Goal: Information Seeking & Learning: Learn about a topic

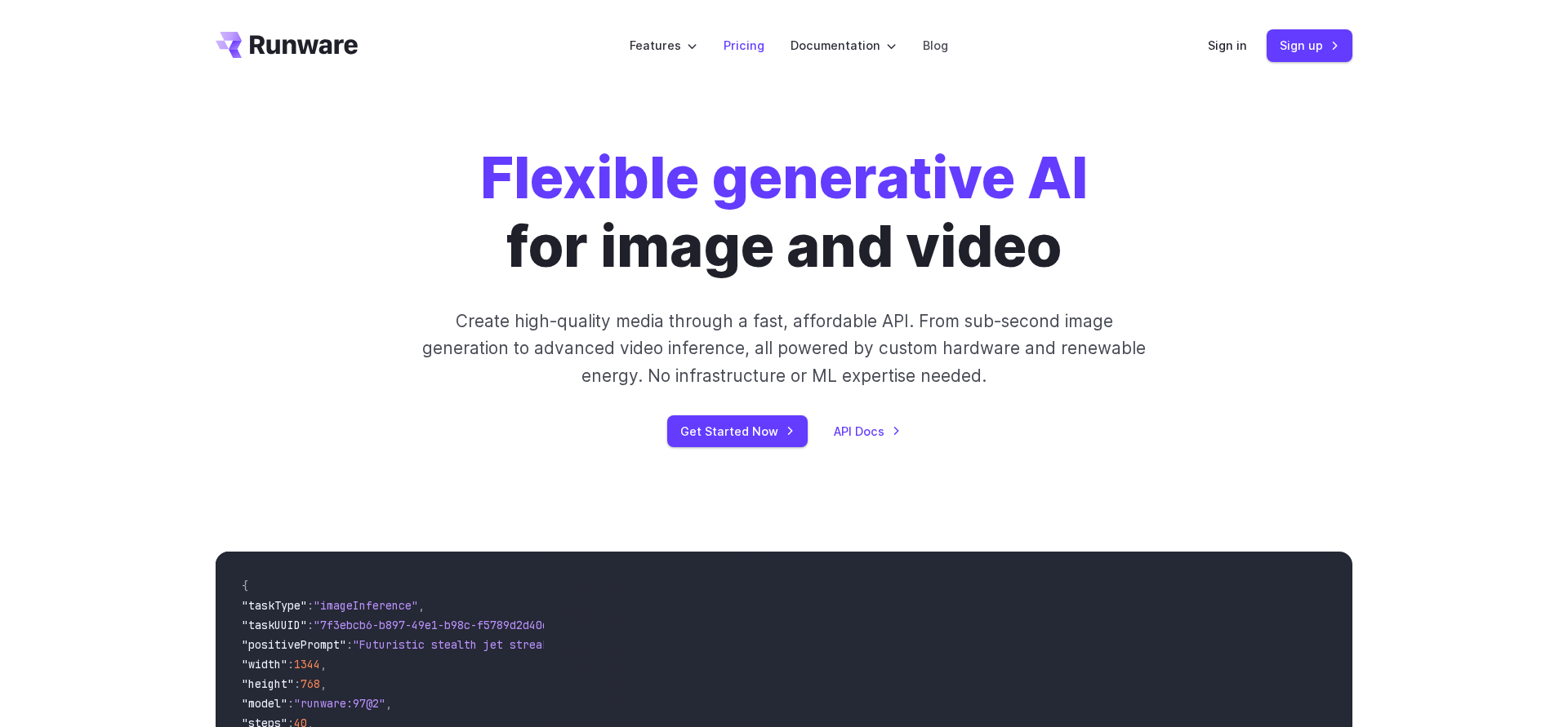
click at [749, 34] on li "Pricing" at bounding box center [744, 45] width 67 height 45
click at [749, 39] on link "Pricing" at bounding box center [743, 45] width 41 height 18
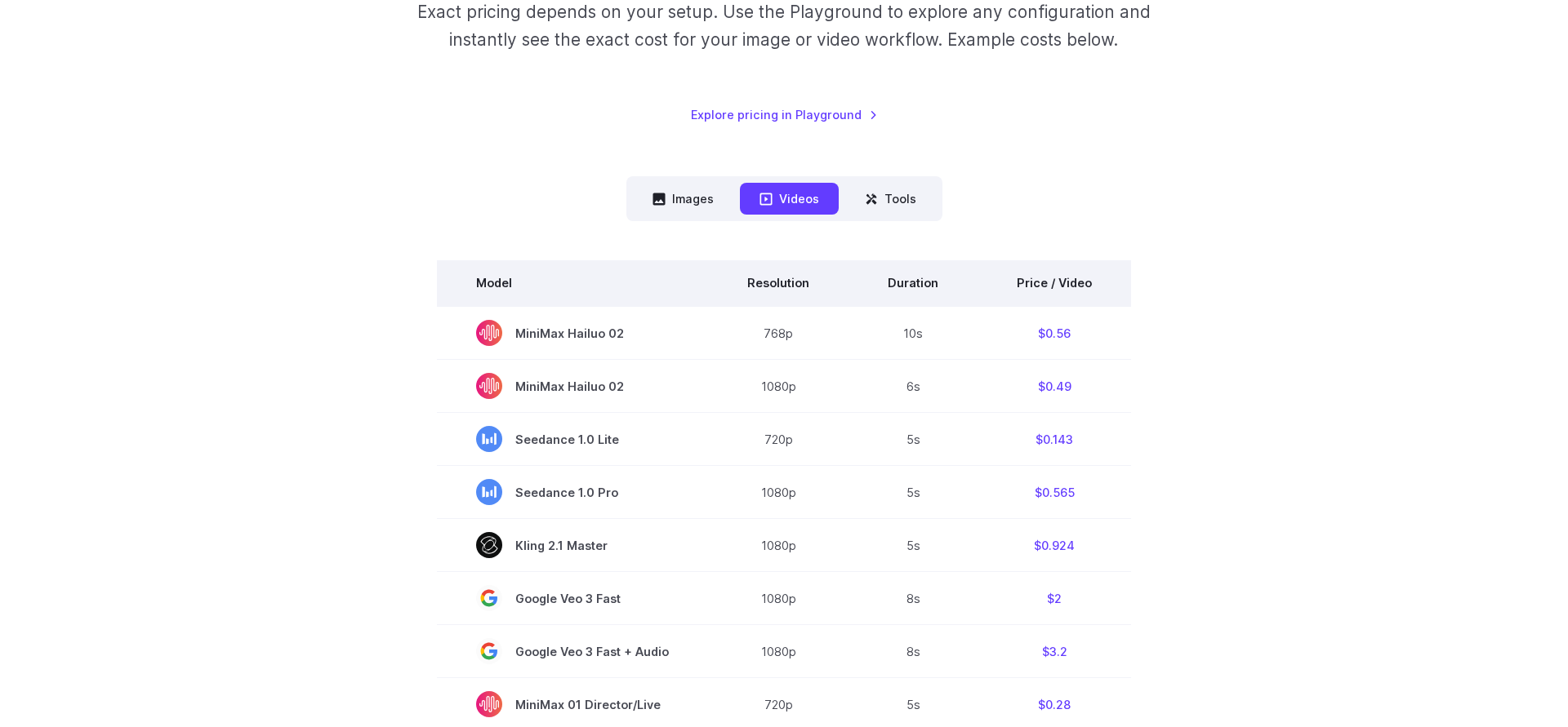
scroll to position [333, 0]
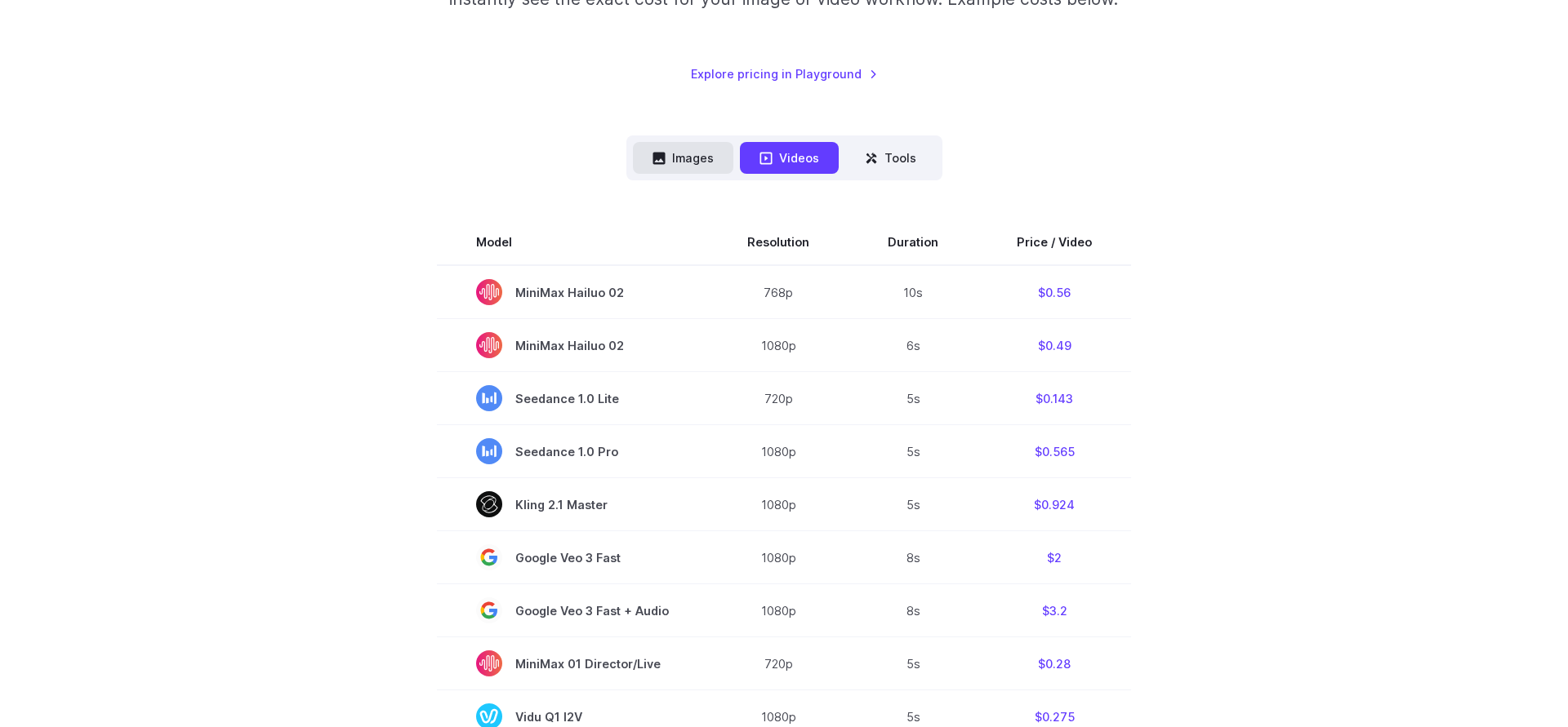
click at [700, 154] on button "Images" at bounding box center [683, 158] width 101 height 32
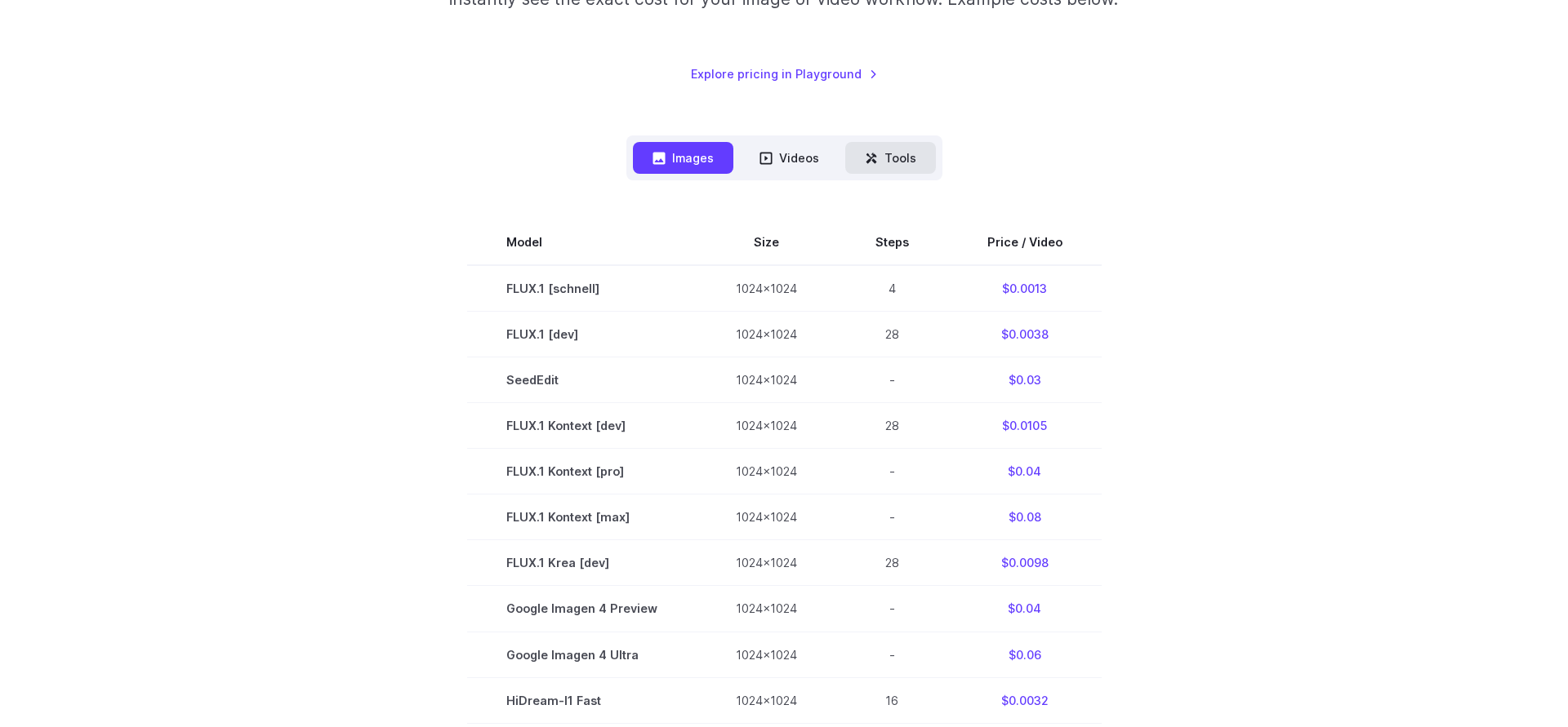
click at [889, 162] on button "Tools" at bounding box center [890, 158] width 91 height 32
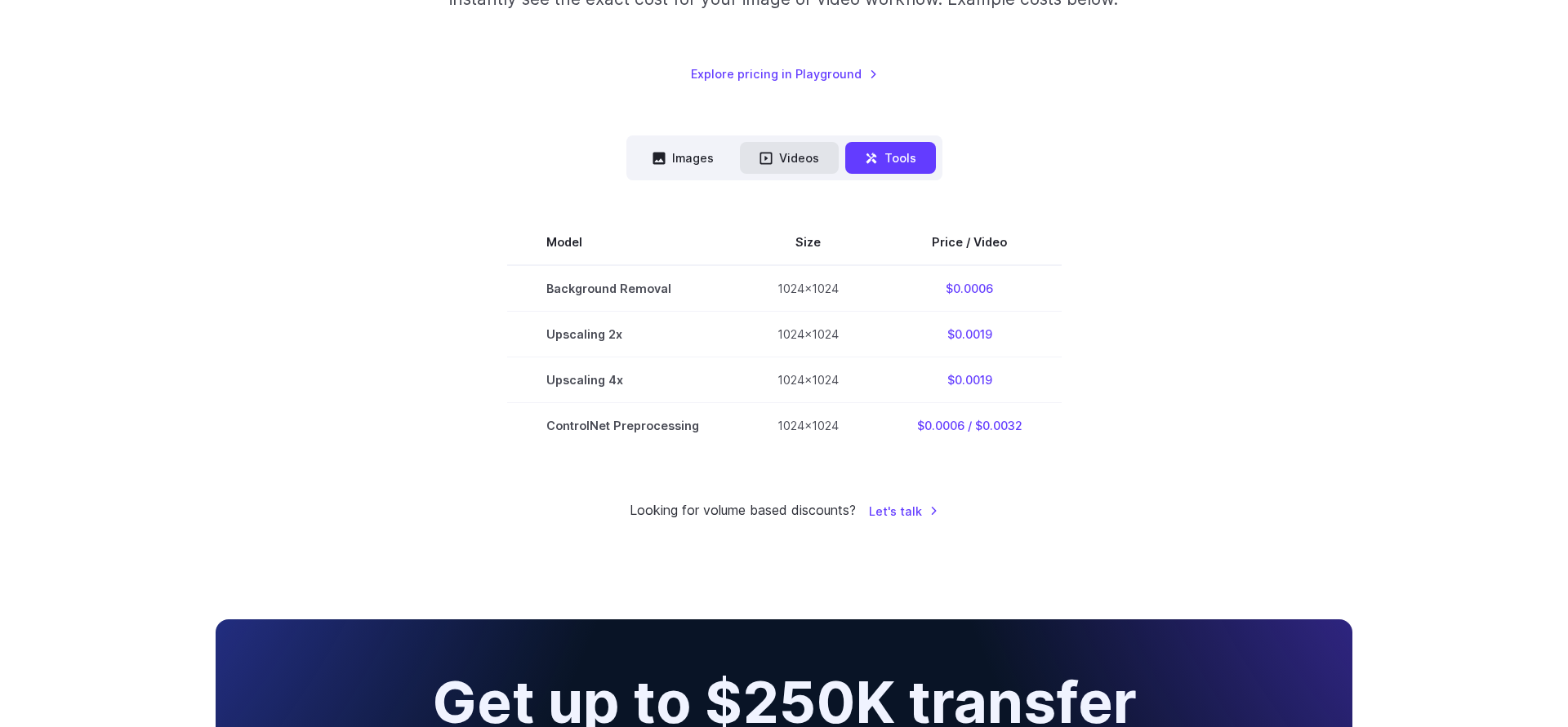
click at [812, 148] on button "Videos" at bounding box center [789, 158] width 99 height 32
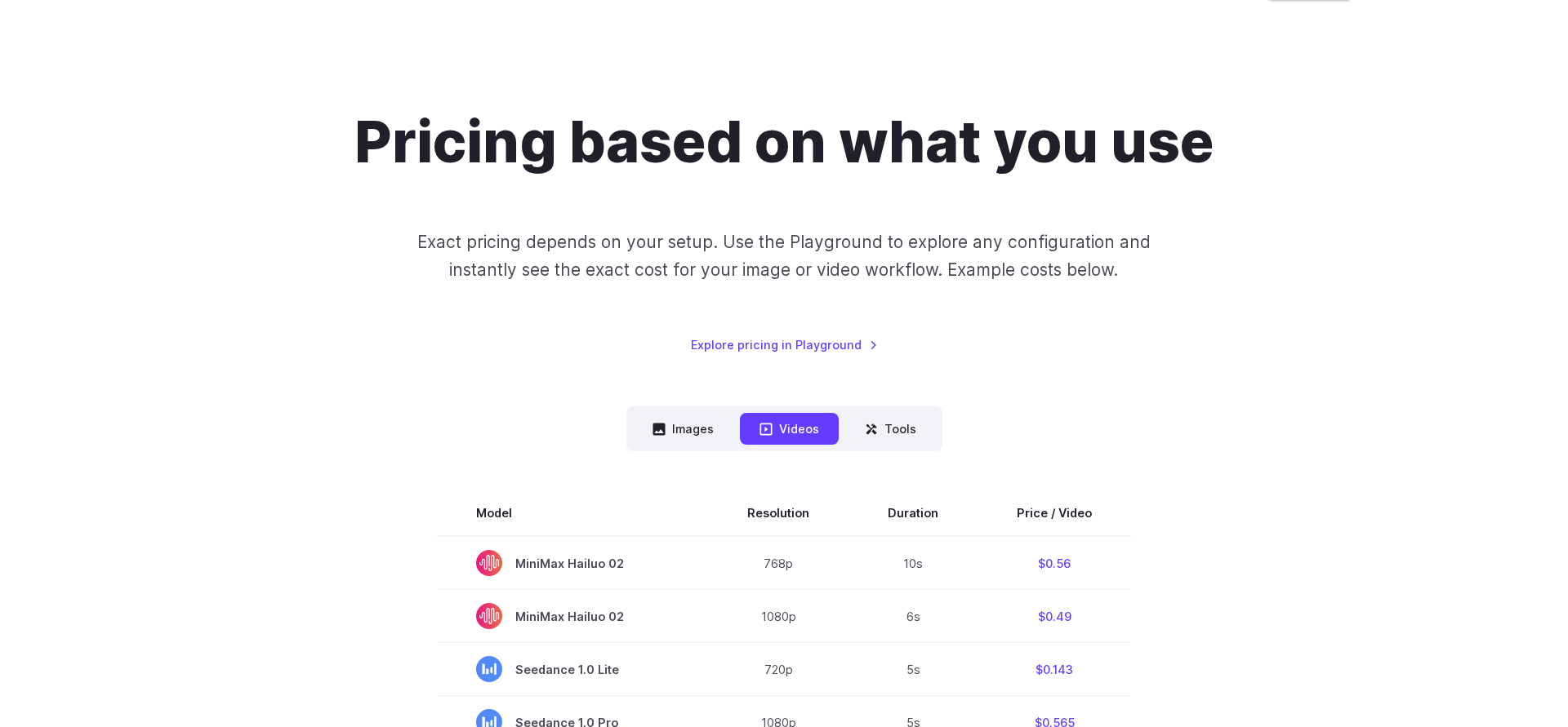
scroll to position [0, 0]
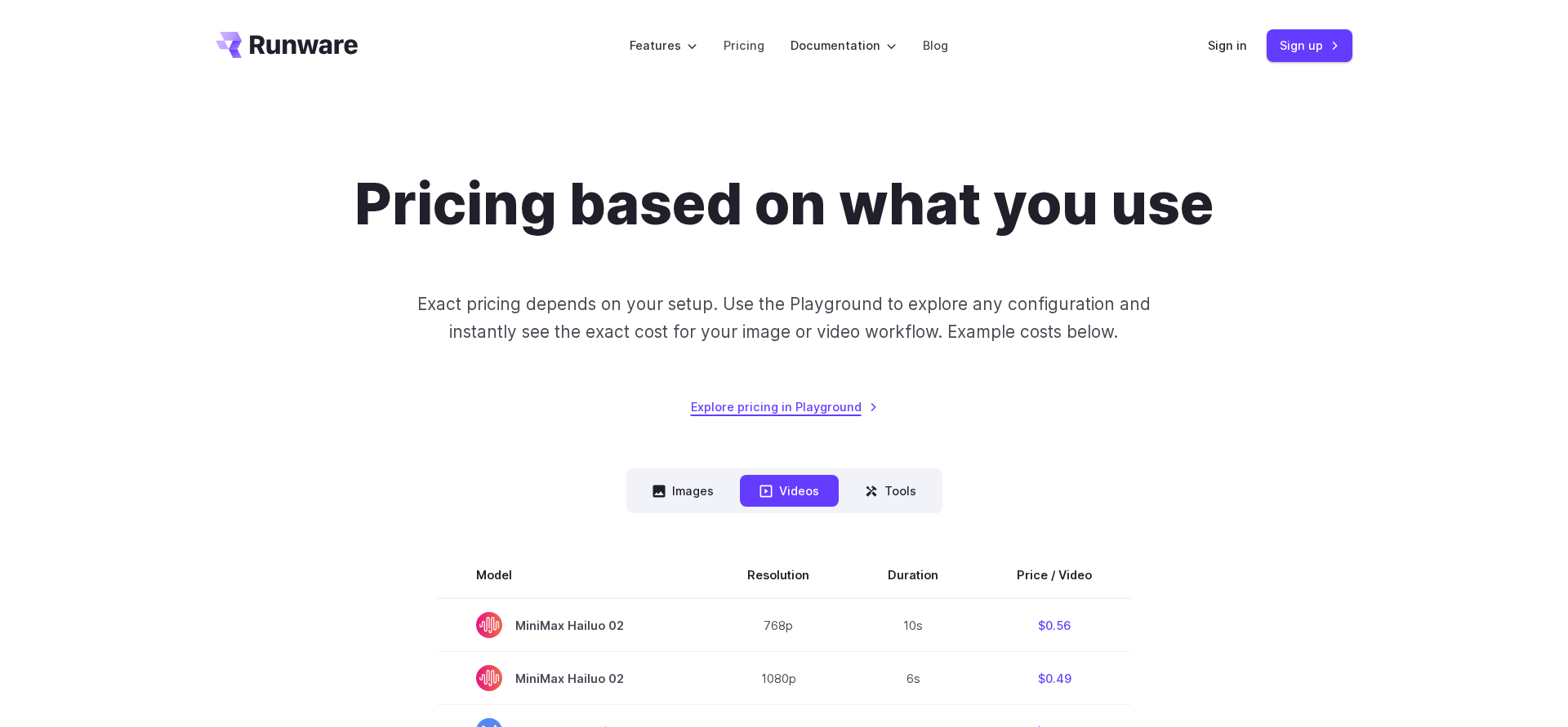
click at [772, 401] on link "Explore pricing in Playground" at bounding box center [784, 407] width 187 height 18
click at [788, 207] on h1 "Pricing based on what you use" at bounding box center [784, 204] width 859 height 69
click at [690, 208] on h1 "Pricing based on what you use" at bounding box center [784, 204] width 859 height 69
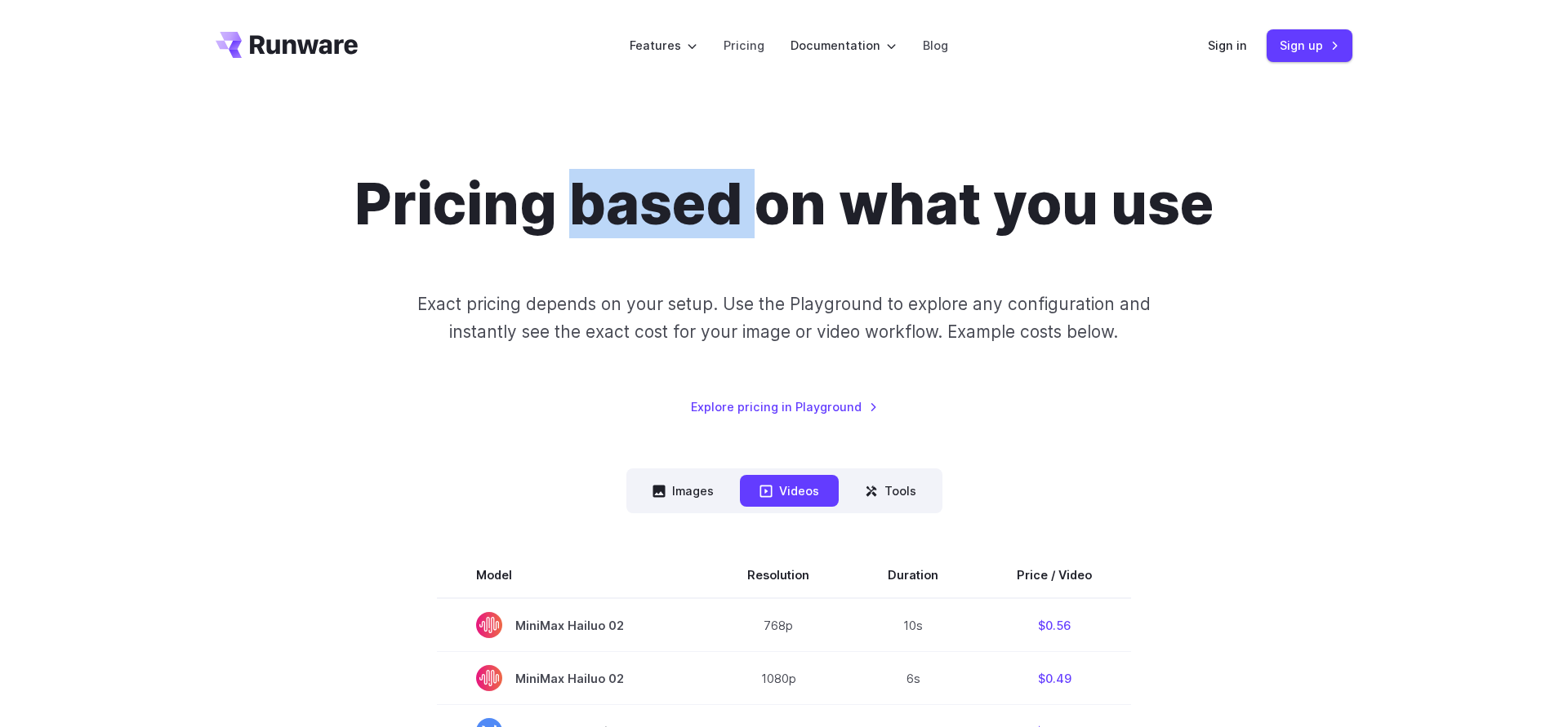
click at [690, 208] on h1 "Pricing based on what you use" at bounding box center [784, 204] width 859 height 69
click at [543, 215] on h1 "Pricing based on what you use" at bounding box center [784, 204] width 859 height 69
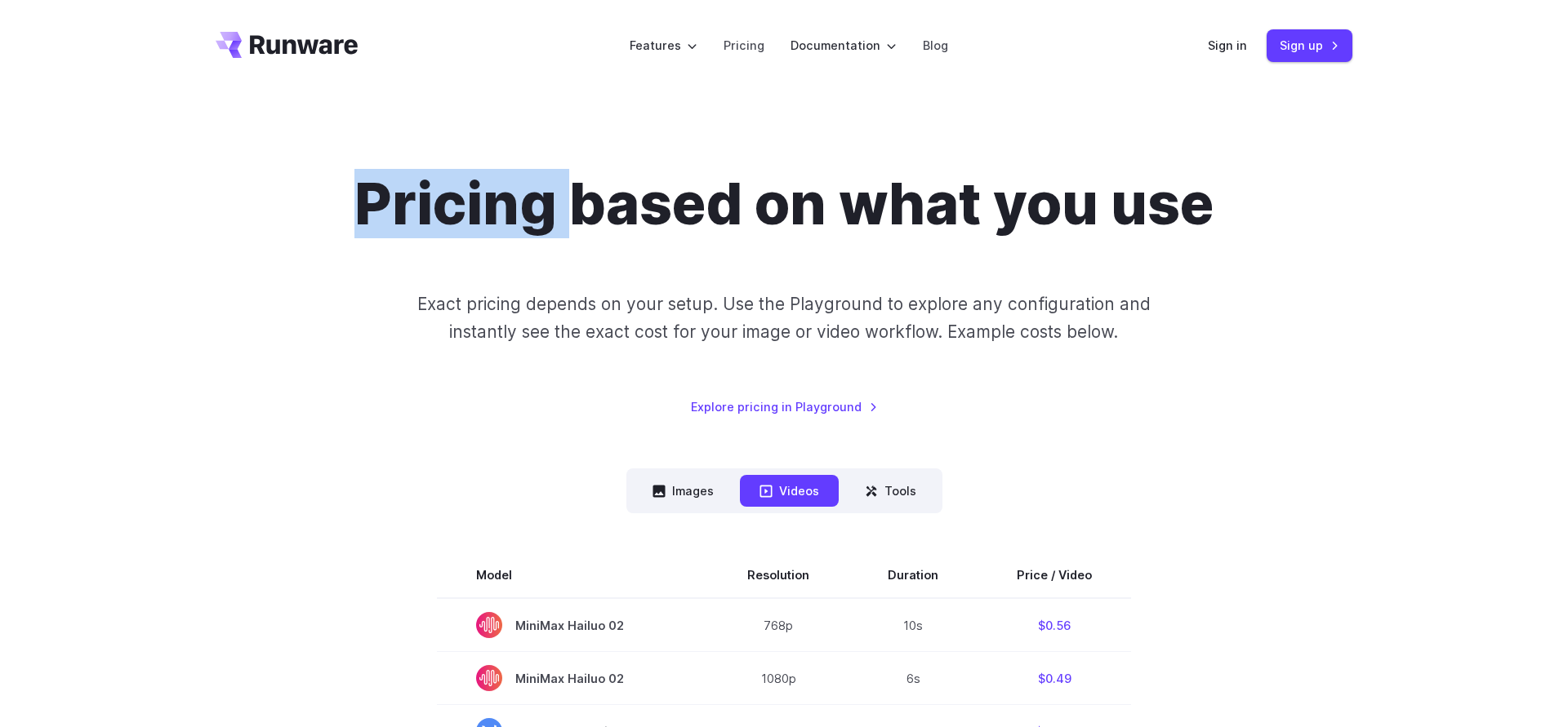
click at [543, 215] on h1 "Pricing based on what you use" at bounding box center [784, 204] width 859 height 69
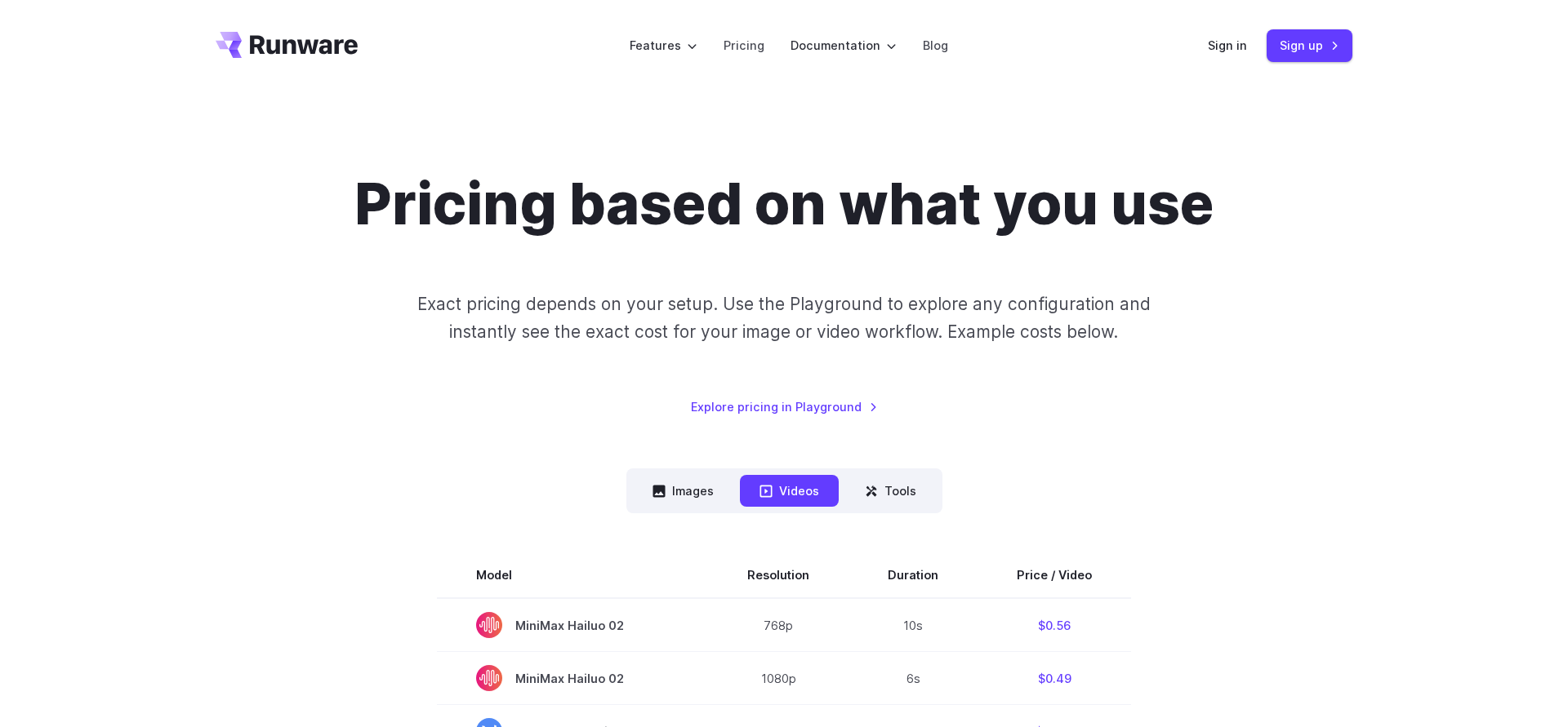
click at [933, 219] on h1 "Pricing based on what you use" at bounding box center [784, 204] width 859 height 69
click at [1071, 210] on h1 "Pricing based on what you use" at bounding box center [784, 204] width 859 height 69
click at [1169, 210] on h1 "Pricing based on what you use" at bounding box center [784, 204] width 859 height 69
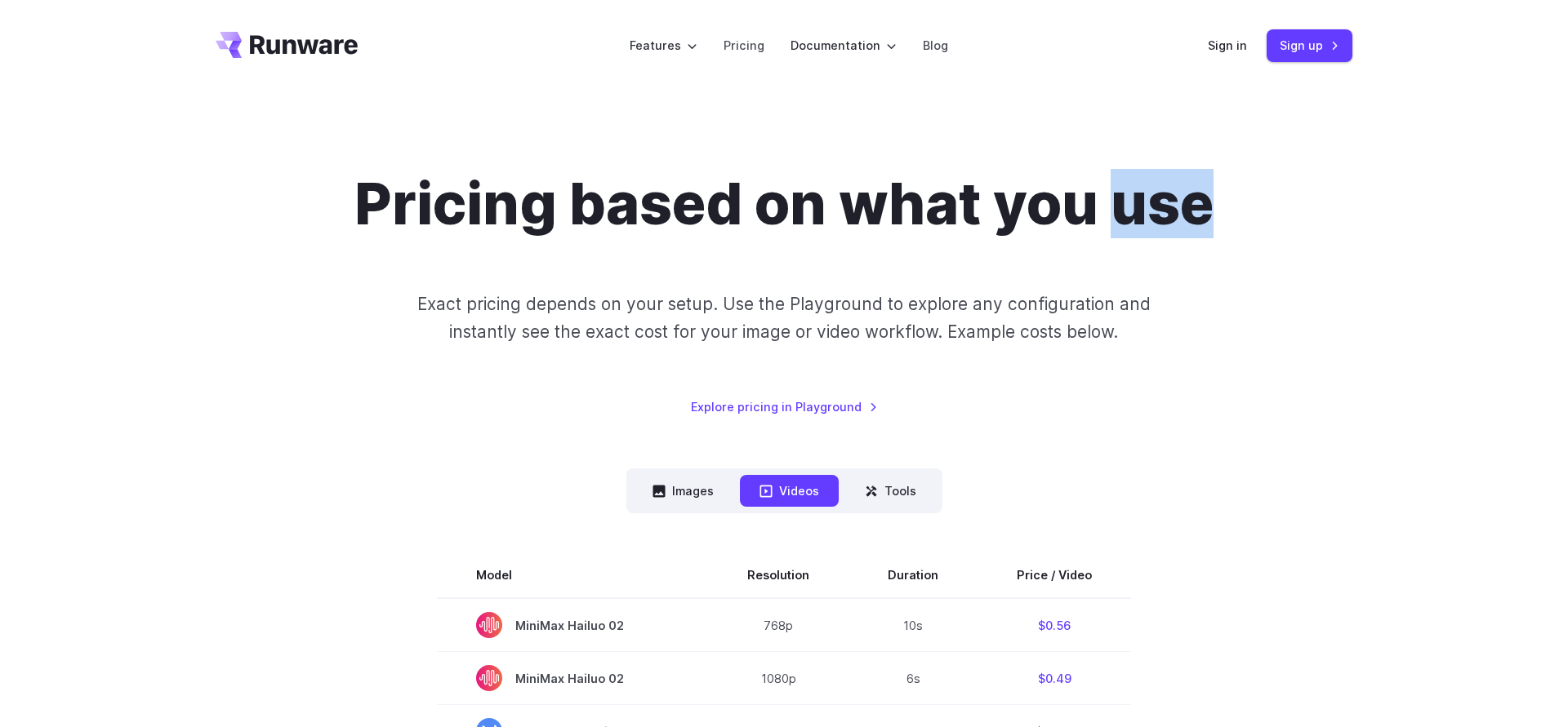
click at [1169, 210] on h1 "Pricing based on what you use" at bounding box center [784, 204] width 859 height 69
click at [1241, 302] on div "Pricing based on what you use Exact pricing depends on your setup. Use the Play…" at bounding box center [784, 293] width 1136 height 246
